Goal: Transaction & Acquisition: Purchase product/service

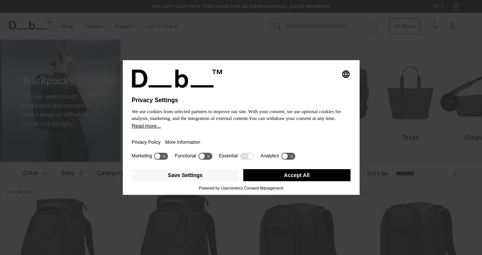
click at [294, 179] on button "Accept All" at bounding box center [296, 175] width 107 height 12
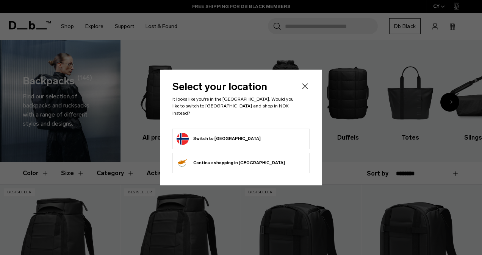
click at [304, 91] on icon "Close" at bounding box center [304, 86] width 9 height 9
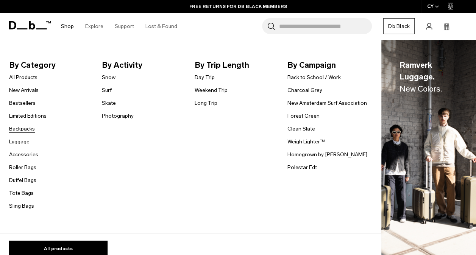
click at [21, 129] on link "Backpacks" at bounding box center [22, 129] width 26 height 8
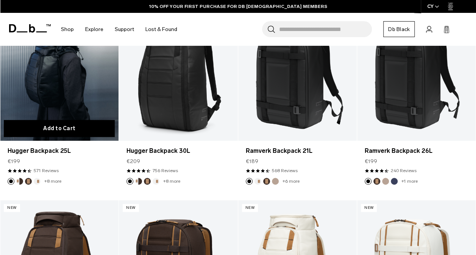
scroll to position [148, 0]
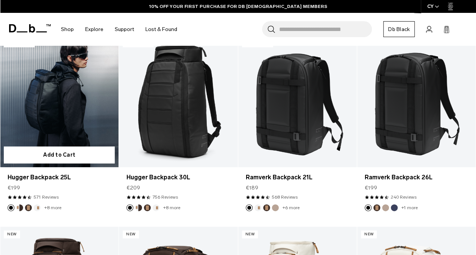
click at [70, 111] on link "Hugger Backpack 25L" at bounding box center [59, 102] width 119 height 132
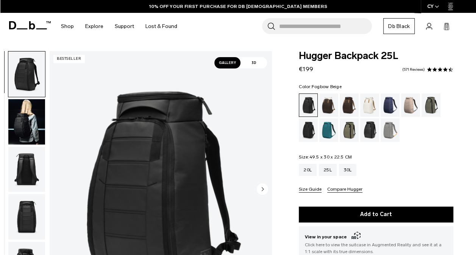
click at [408, 104] on div "Fogbow Beige" at bounding box center [410, 105] width 19 height 23
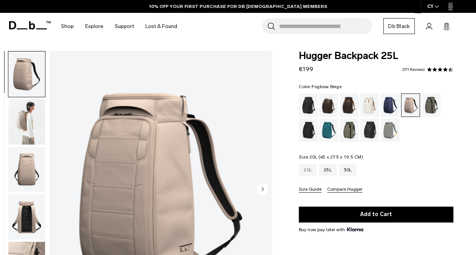
click at [308, 173] on div "20L" at bounding box center [308, 170] width 18 height 12
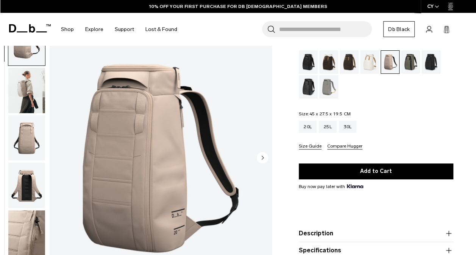
click at [22, 90] on img "button" at bounding box center [26, 90] width 37 height 45
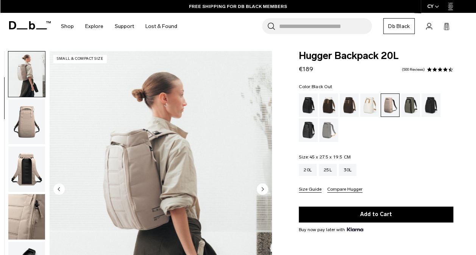
click at [309, 104] on div "Black Out" at bounding box center [308, 105] width 19 height 23
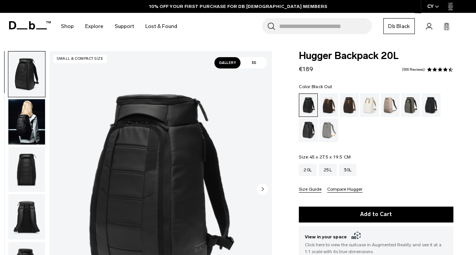
click at [30, 123] on img "button" at bounding box center [26, 121] width 37 height 45
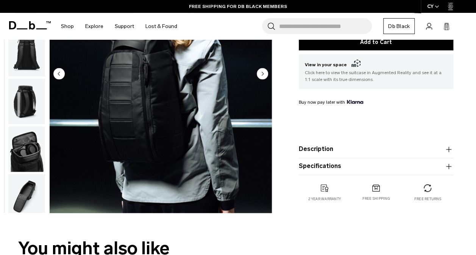
scroll to position [173, 0]
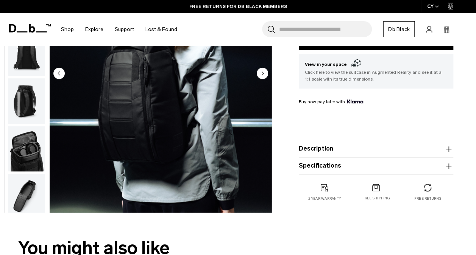
click at [350, 152] on button "Description" at bounding box center [376, 149] width 155 height 9
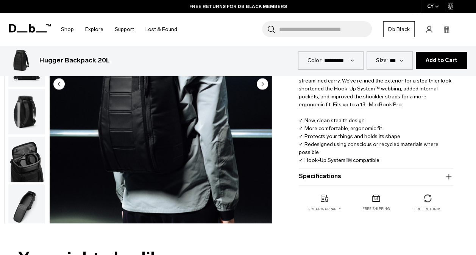
scroll to position [291, 0]
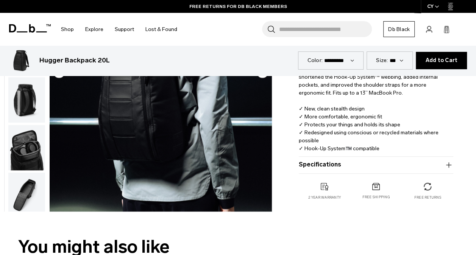
click at [358, 163] on button "Specifications" at bounding box center [376, 165] width 155 height 9
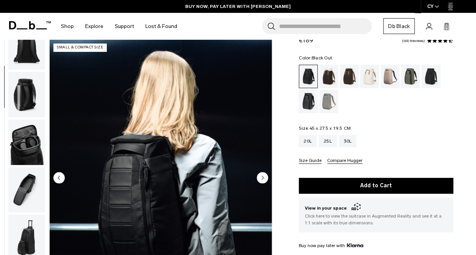
scroll to position [198, 0]
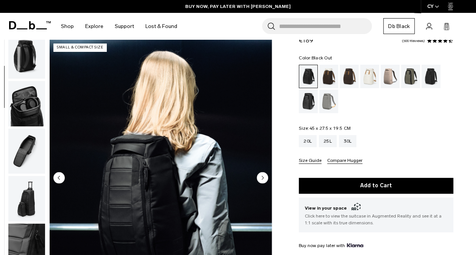
click at [25, 141] on img "button" at bounding box center [26, 151] width 37 height 45
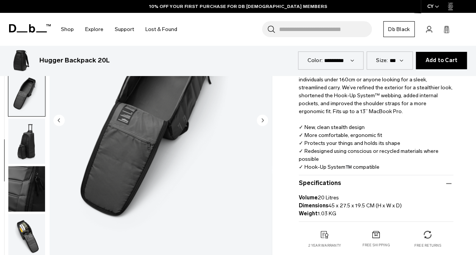
scroll to position [272, 0]
click at [25, 233] on img "button" at bounding box center [26, 236] width 37 height 45
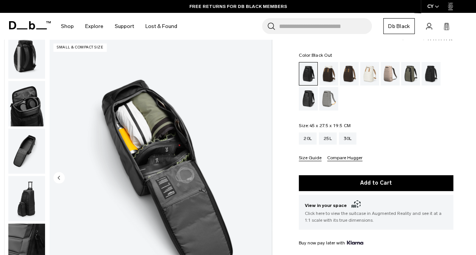
scroll to position [31, 0]
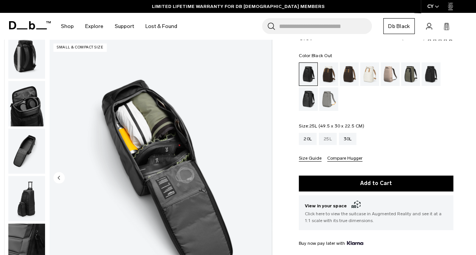
click at [326, 140] on div "25L" at bounding box center [328, 139] width 18 height 12
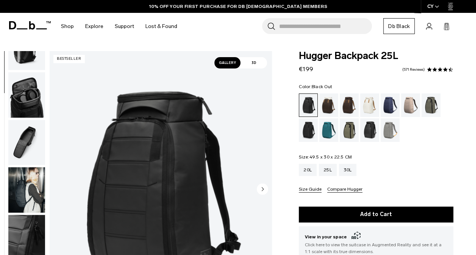
click at [28, 135] on img "button" at bounding box center [26, 142] width 37 height 45
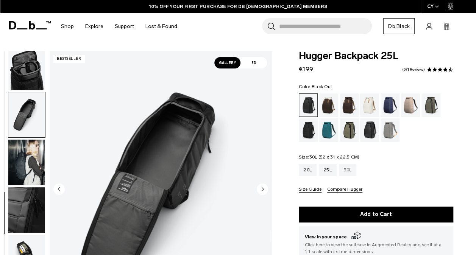
click at [346, 171] on div "30L" at bounding box center [348, 170] width 18 height 12
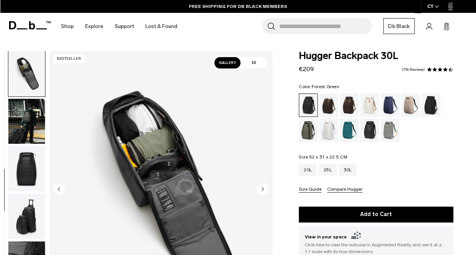
click at [310, 130] on div "Forest Green" at bounding box center [308, 130] width 19 height 23
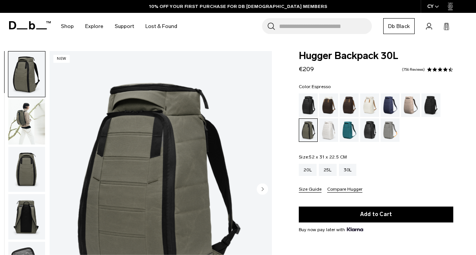
click at [348, 103] on div "Espresso" at bounding box center [349, 105] width 19 height 23
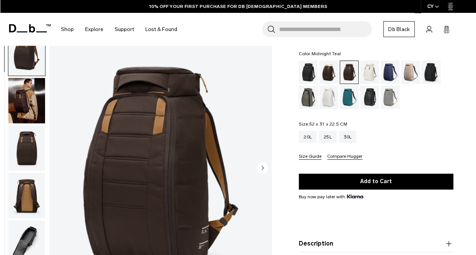
scroll to position [31, 0]
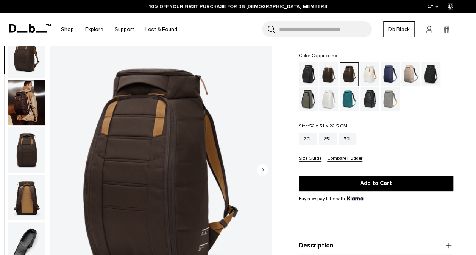
click at [328, 78] on div "Cappuccino" at bounding box center [328, 73] width 19 height 23
